Goal: Task Accomplishment & Management: Manage account settings

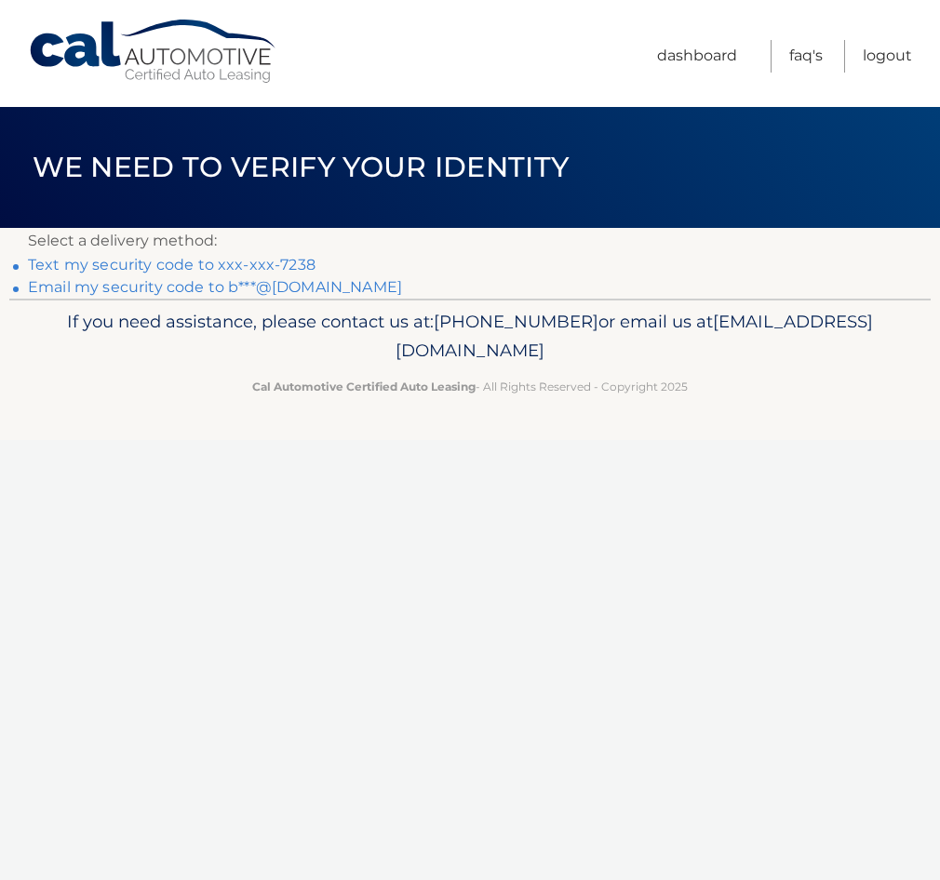
click at [140, 263] on link "Text my security code to xxx-xxx-7238" at bounding box center [171, 265] width 287 height 18
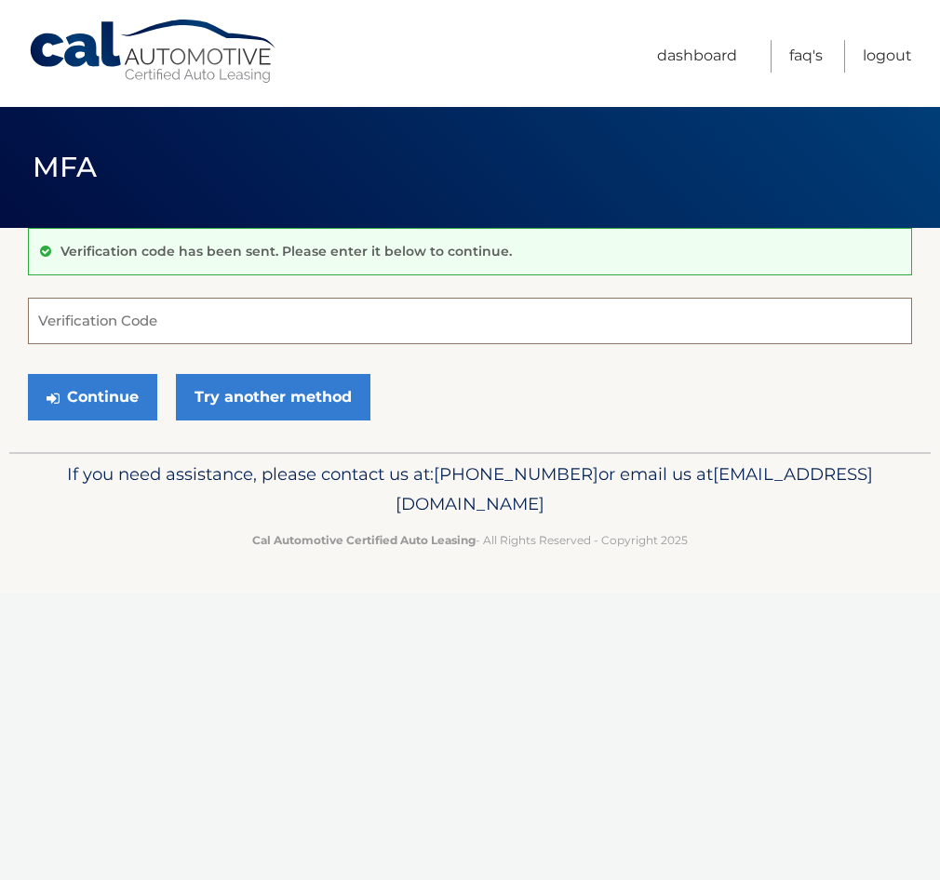
click at [177, 317] on input "Verification Code" at bounding box center [470, 321] width 884 height 47
type input "243125"
click at [99, 393] on button "Continue" at bounding box center [92, 397] width 129 height 47
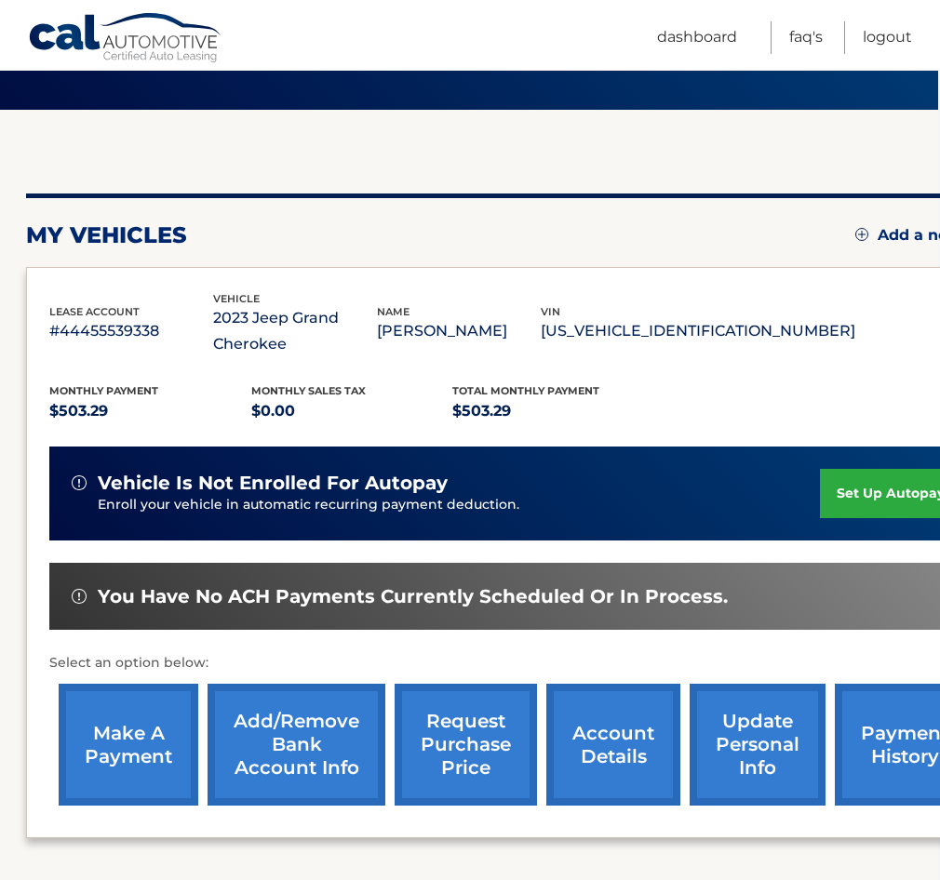
scroll to position [118, 1]
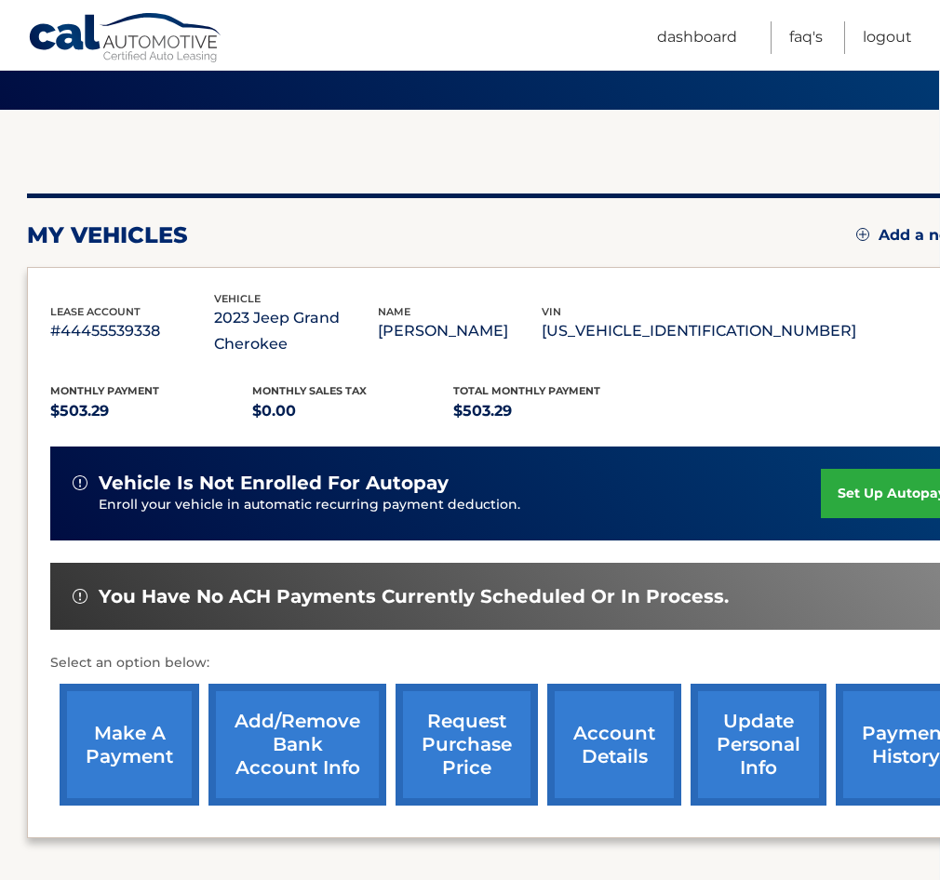
click at [116, 751] on link "make a payment" at bounding box center [130, 745] width 140 height 122
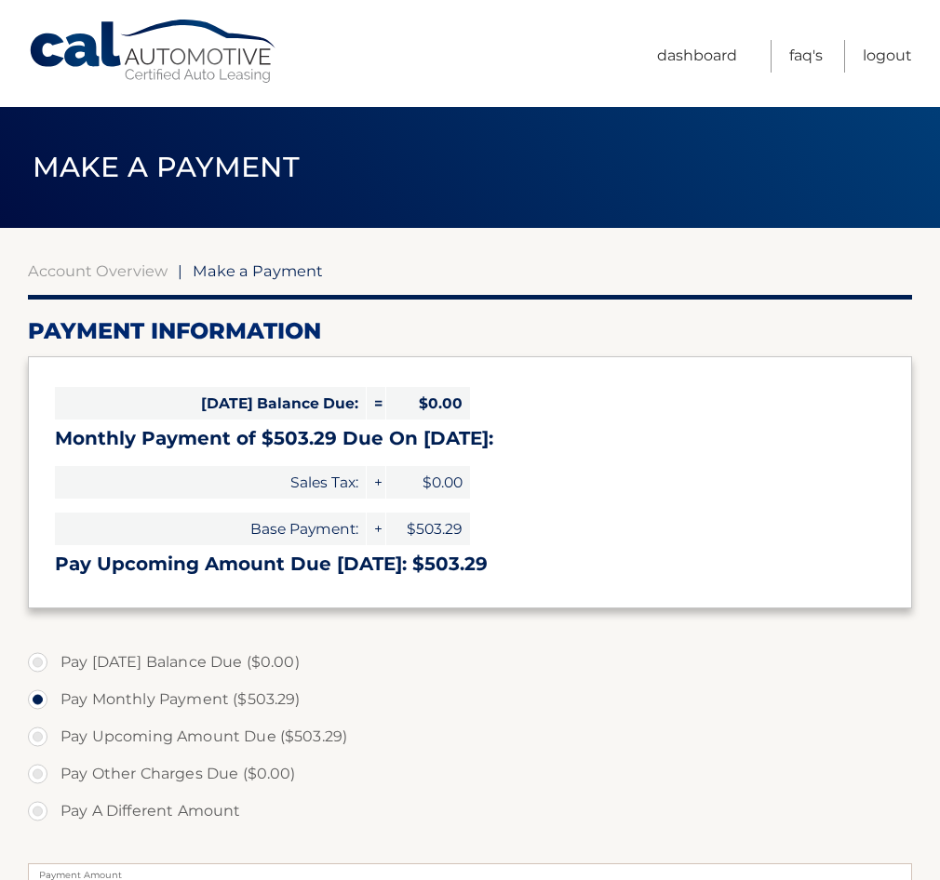
select select "NDU1MmRjYmEtN2Y3ZS00ZTRlLWIyOWUtNWE1NTJiNzA4YzYz"
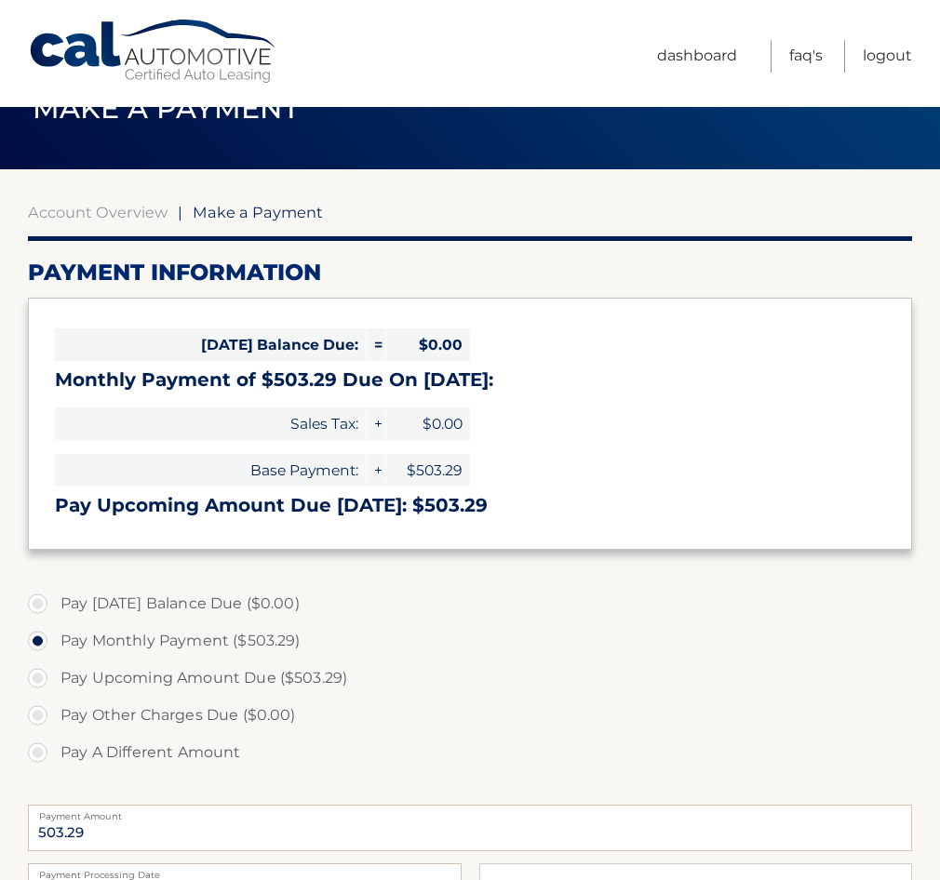
scroll to position [80, 0]
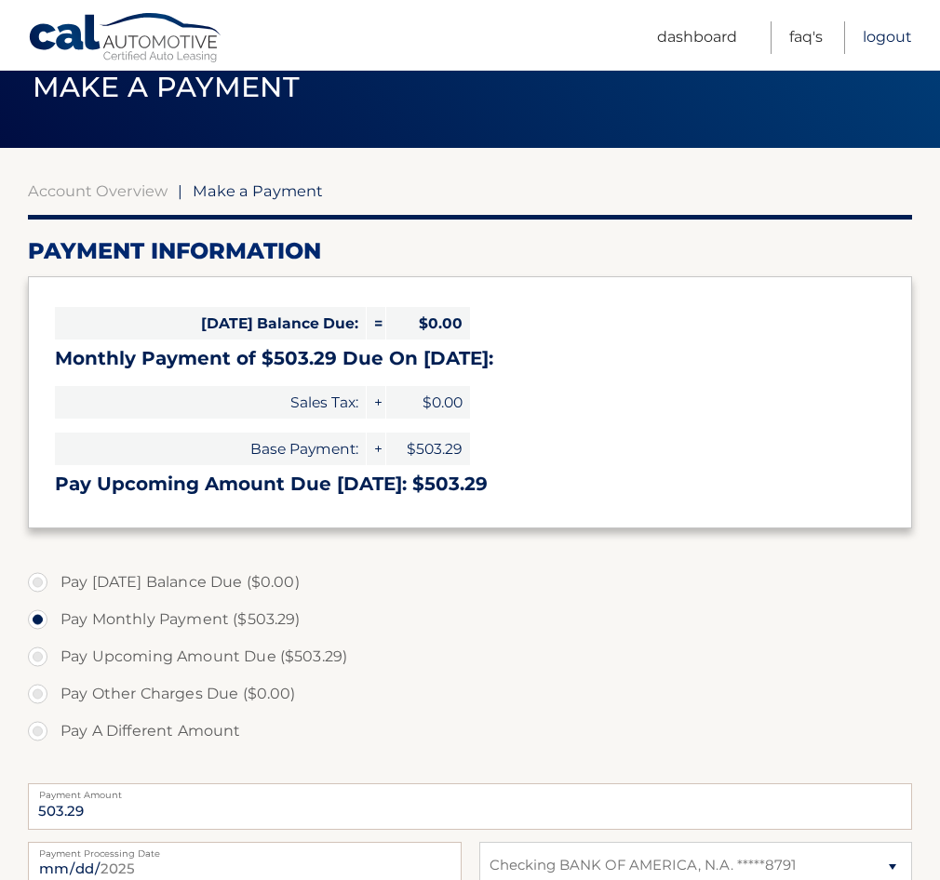
click at [886, 34] on link "Logout" at bounding box center [886, 37] width 49 height 33
